Goal: Information Seeking & Learning: Learn about a topic

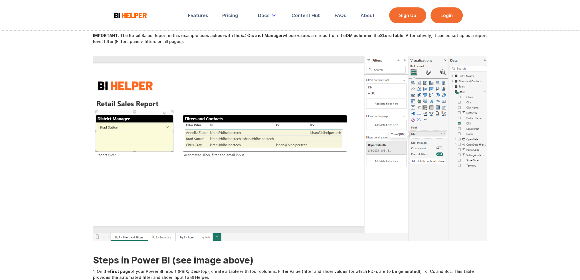
scroll to position [86, 0]
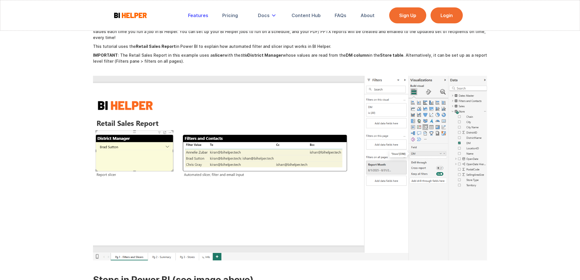
click at [205, 13] on div "Features" at bounding box center [198, 16] width 20 height 6
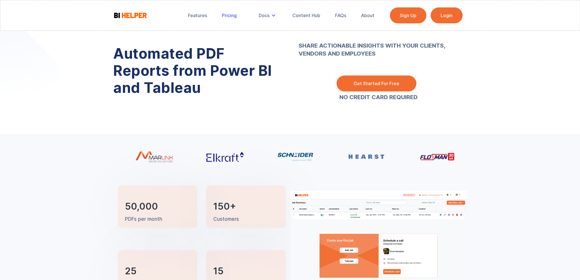
click at [230, 16] on div "Pricing" at bounding box center [229, 16] width 15 height 6
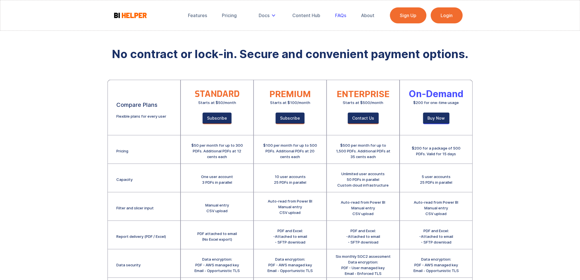
click at [342, 16] on div "FAQs" at bounding box center [340, 16] width 11 height 6
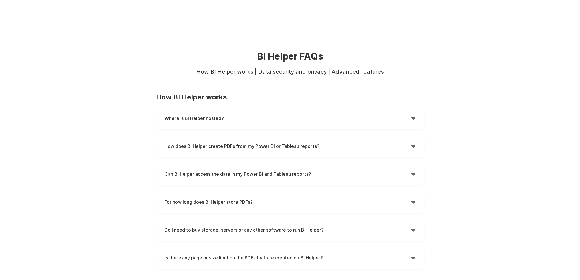
click at [278, 116] on h4 "Where is BI Helper hosted?" at bounding box center [288, 118] width 247 height 9
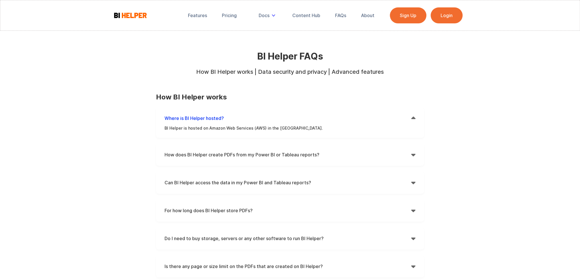
click at [269, 156] on strong "How does BI Helper create PDFs from my Power BI or Tableau reports?" at bounding box center [242, 155] width 155 height 6
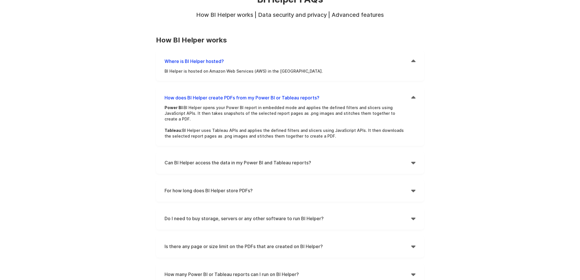
scroll to position [86, 0]
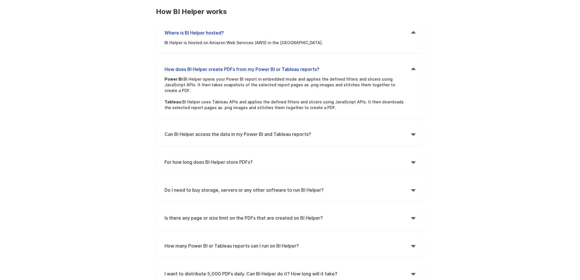
click at [336, 135] on div "Can BI Helper access the data in my Power BI and Tableau reports?  Power BI: W…" at bounding box center [290, 134] width 268 height 22
click at [334, 130] on h4 "Can BI Helper access the data in my Power BI and Tableau reports?" at bounding box center [288, 134] width 247 height 9
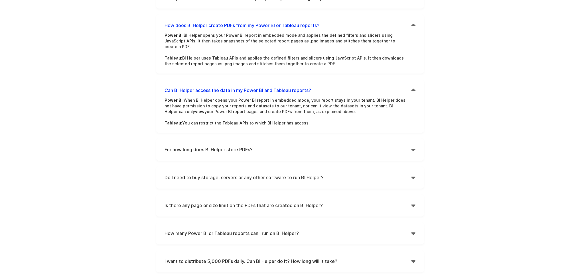
scroll to position [143, 0]
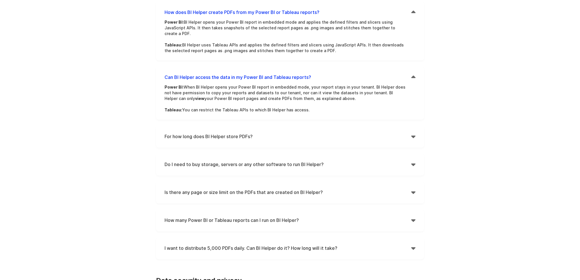
click at [372, 132] on h4 "For how long does BI Helper store PDFs?" at bounding box center [288, 136] width 247 height 9
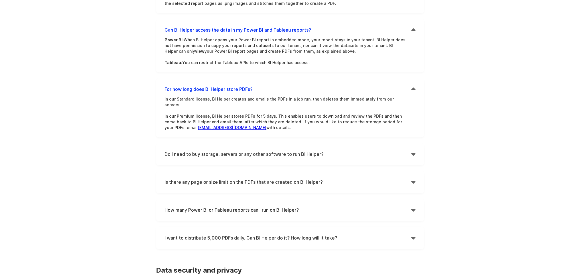
scroll to position [200, 0]
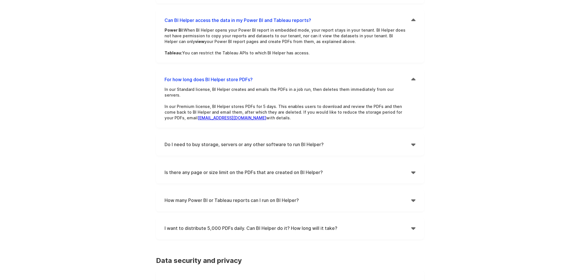
click at [387, 140] on h4 "Do I need to buy storage, servers or any other software to run BI Helper?" at bounding box center [288, 144] width 247 height 9
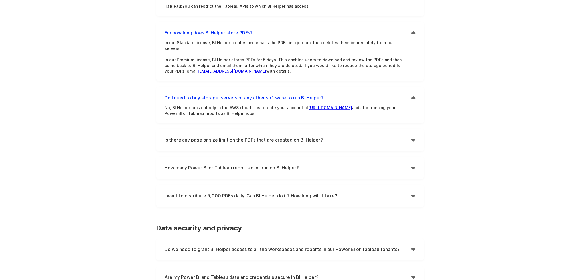
scroll to position [257, 0]
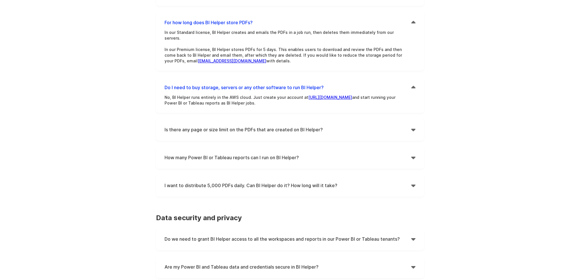
click at [280, 126] on h4 "Is there any page or size limit on the PDFs that are created on BI Helper?" at bounding box center [288, 130] width 247 height 9
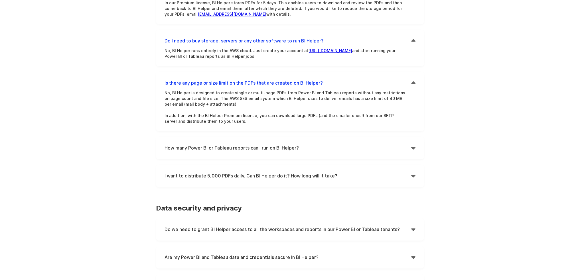
scroll to position [314, 0]
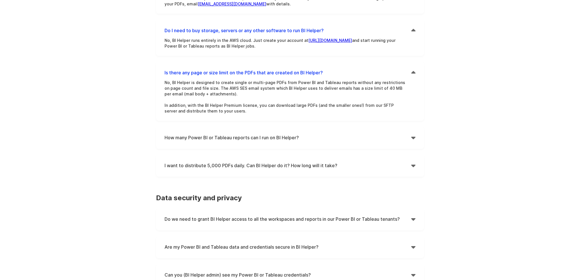
click at [373, 134] on h4 "How many Power BI or Tableau reports can I run on BI Helper?" at bounding box center [288, 138] width 247 height 9
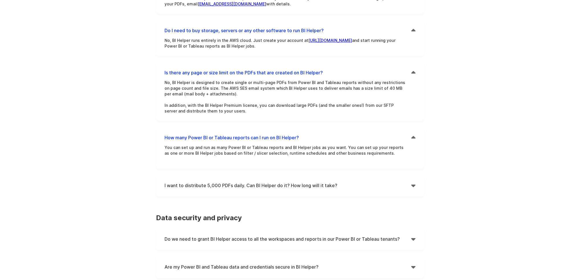
scroll to position [342, 0]
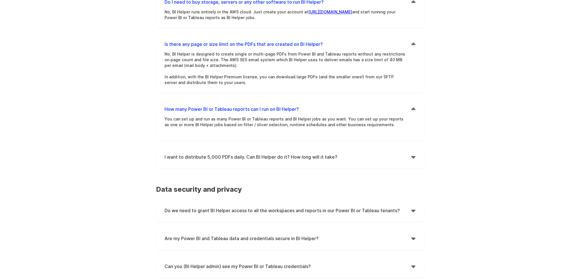
click at [373, 153] on h4 "I want to distribute 5,000 PDFs daily. Can BI Helper do it? How long will it ta…" at bounding box center [288, 157] width 247 height 9
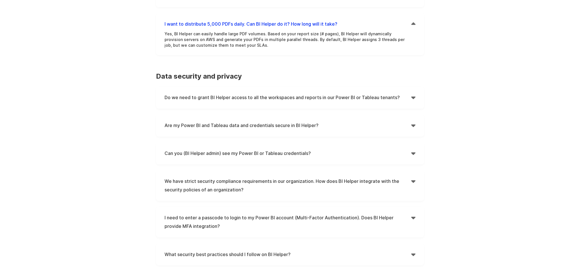
scroll to position [485, 0]
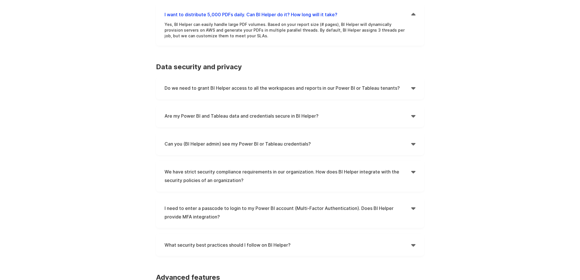
click at [392, 84] on h4 "Do we need to grant BI Helper access to all the workspaces and reports in our P…" at bounding box center [288, 88] width 247 height 9
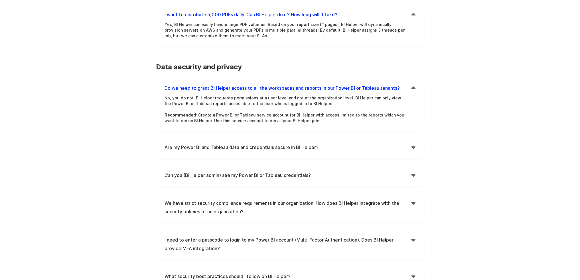
scroll to position [514, 0]
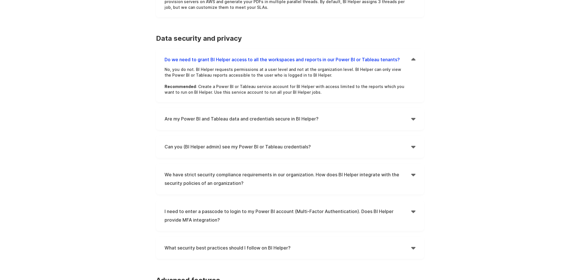
click at [338, 115] on h4 "Are my Power BI and Tableau data and credentials secure in BI Helper?" at bounding box center [288, 119] width 247 height 9
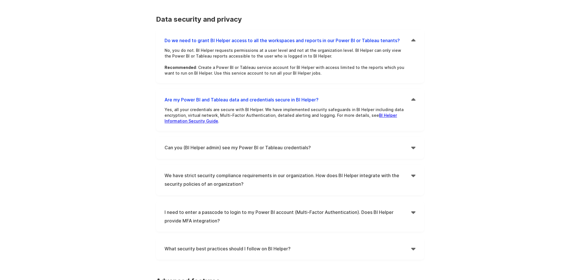
scroll to position [571, 0]
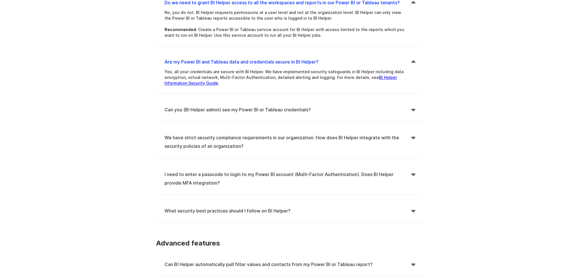
click at [410, 106] on h4 "Can you (BI Helper admin) see my Power BI or Tableau credentials?" at bounding box center [288, 110] width 247 height 9
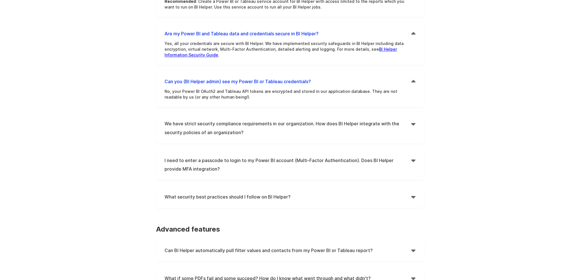
scroll to position [599, 0]
click at [399, 119] on h4 "We have strict security compliance requirements in our organization. How does B…" at bounding box center [288, 127] width 247 height 17
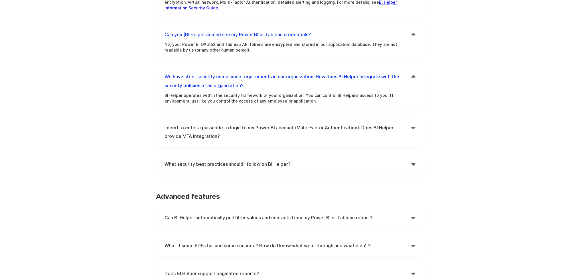
scroll to position [656, 0]
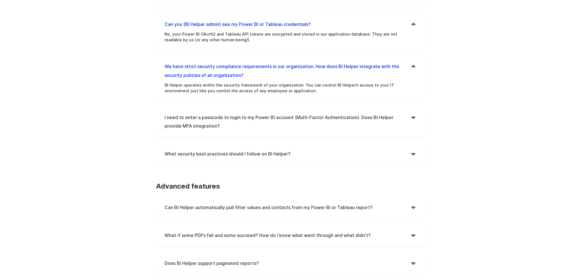
click at [417, 106] on div "I need to enter a passcode to login to my Power BI account (Multi-Factor Authen…" at bounding box center [290, 121] width 268 height 31
click at [413, 113] on div "" at bounding box center [413, 117] width 4 height 9
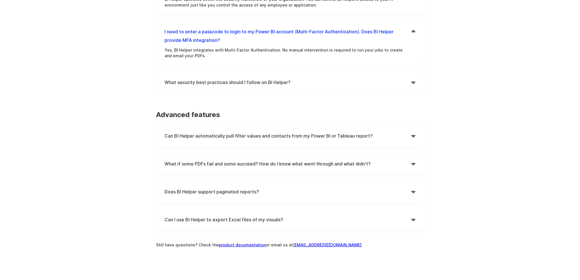
scroll to position [770, 0]
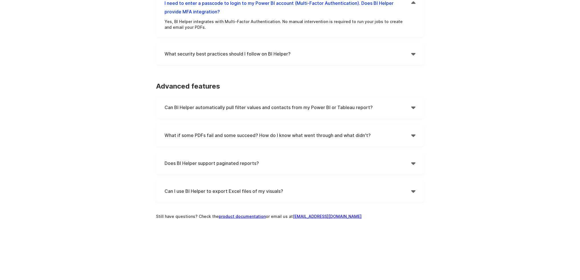
click at [410, 159] on h4 "Does BI Helper support paginated reports?" at bounding box center [288, 163] width 247 height 9
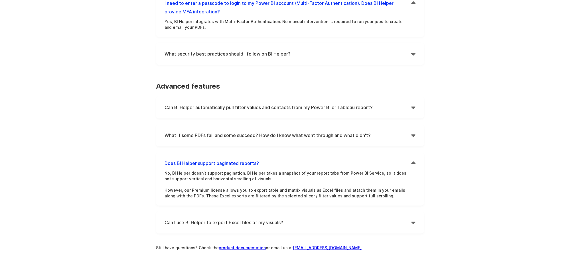
click at [409, 219] on h4 "Can I use BI Helper to export Excel files of my visuals?" at bounding box center [288, 223] width 247 height 9
